Goal: Use online tool/utility: Utilize a website feature to perform a specific function

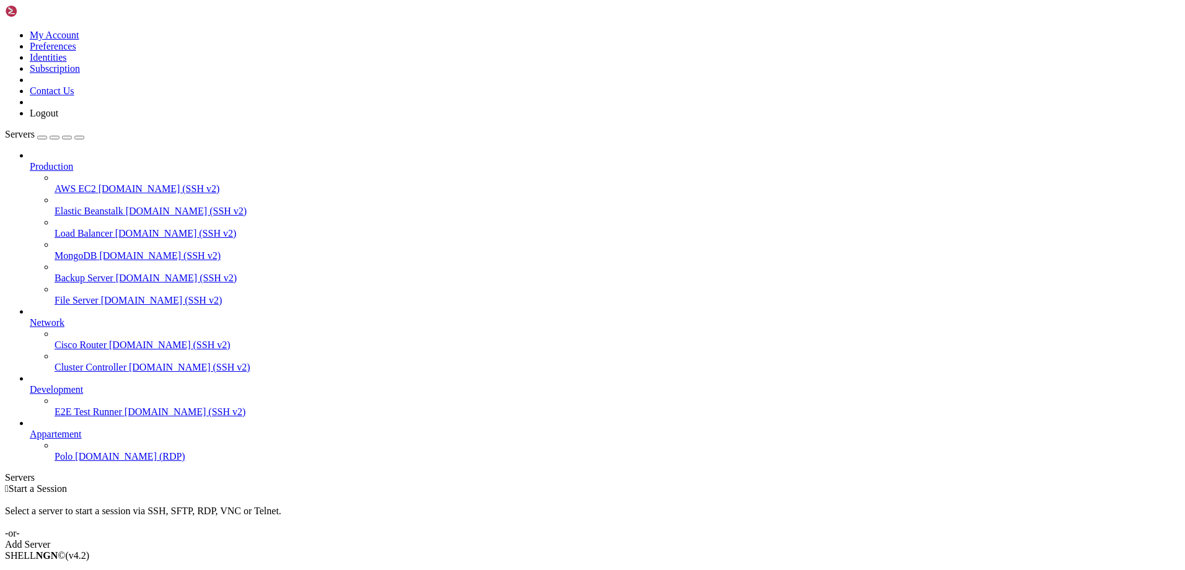
click at [66, 462] on span "Polo" at bounding box center [64, 456] width 18 height 11
click at [79, 138] on icon "button" at bounding box center [79, 138] width 0 height 0
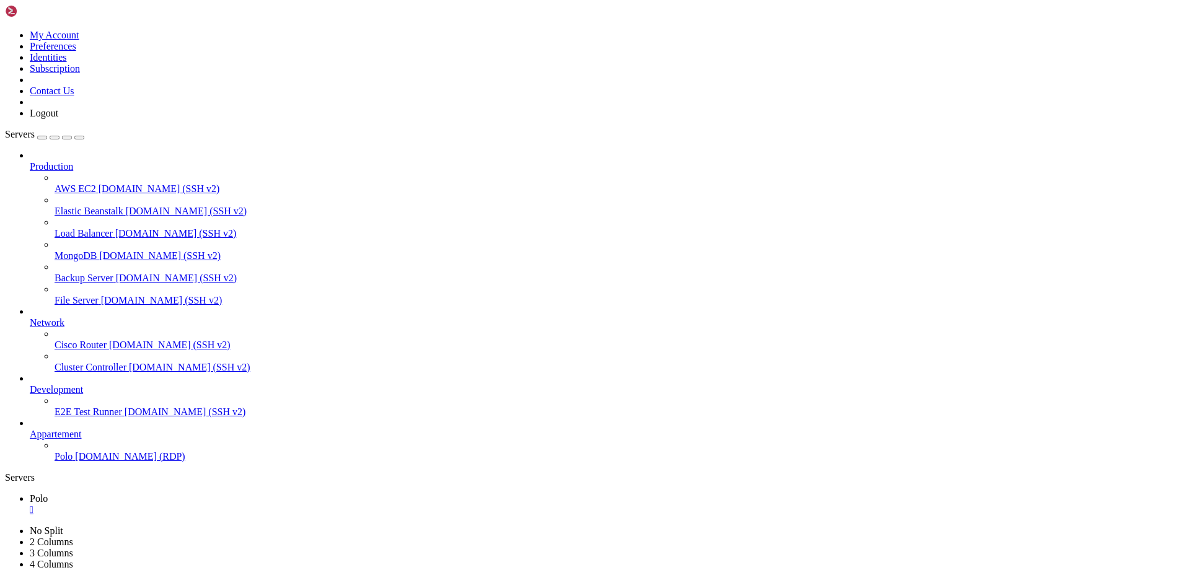
click at [67, 504] on div "" at bounding box center [605, 509] width 1150 height 11
click at [263, 483] on div " Start a Session Select a server to start a session via SSH, SFTP, RDP, VNC or…" at bounding box center [592, 516] width 1175 height 67
click at [13, 472] on div "Servers" at bounding box center [592, 477] width 1175 height 11
click at [56, 462] on span "Polo" at bounding box center [64, 456] width 18 height 11
